Goal: Find specific page/section: Find specific page/section

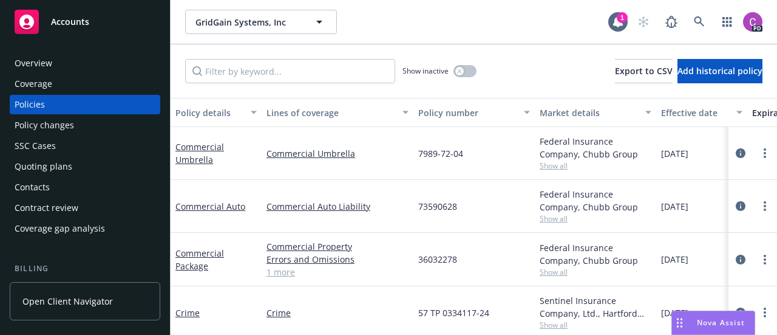
scroll to position [69, 0]
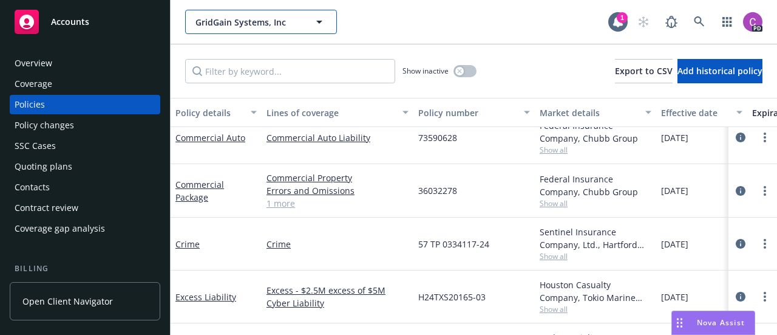
click at [239, 29] on button "GridGain Systems, Inc" at bounding box center [261, 22] width 152 height 24
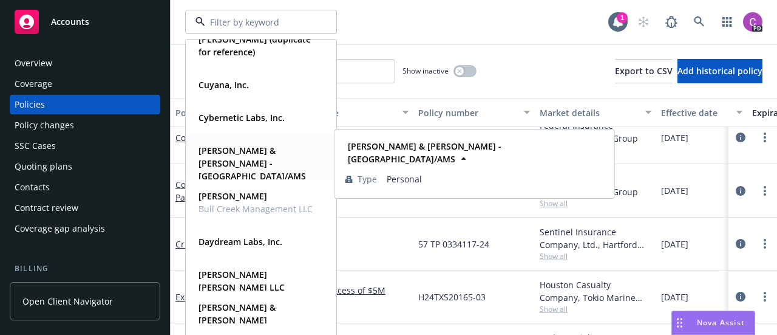
scroll to position [1184, 0]
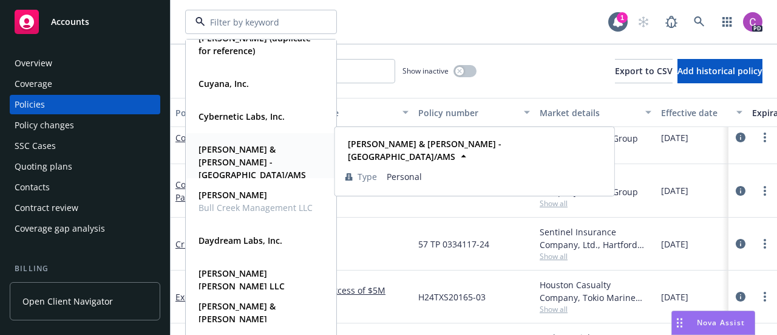
click at [241, 234] on strong "Daydream Labs, Inc." at bounding box center [241, 240] width 84 height 12
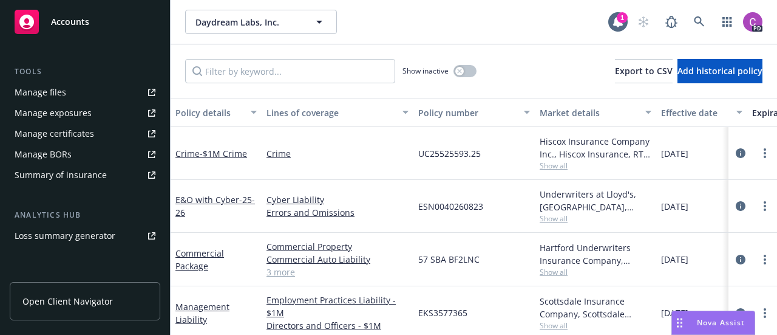
scroll to position [435, 0]
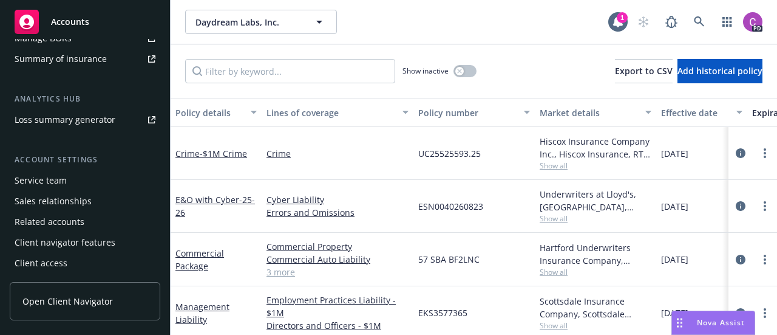
click at [76, 188] on div "Service team" at bounding box center [85, 180] width 141 height 19
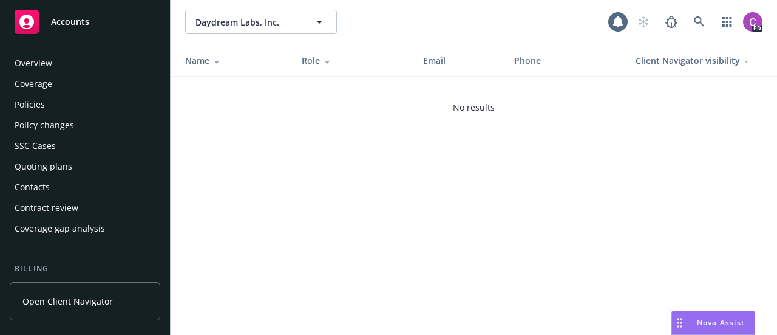
scroll to position [429, 0]
